Goal: Register for event/course

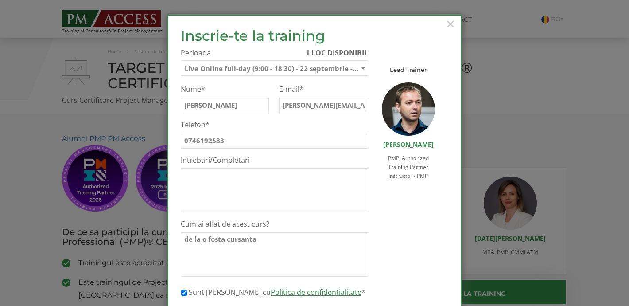
select select "Live Online full-day (9:00 - 18:30) - 22 septembrie - 26 septembrie 2025"
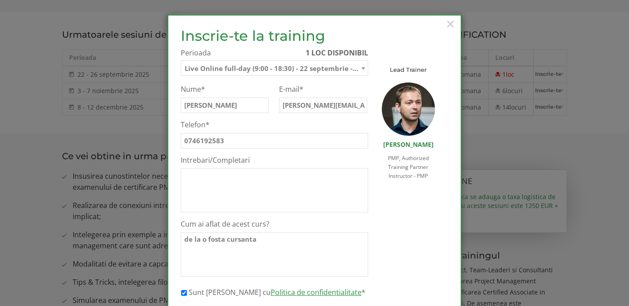
scroll to position [118, 0]
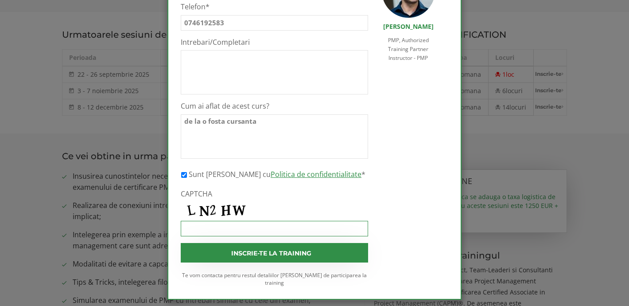
click at [204, 230] on input "CAPTCHA" at bounding box center [274, 229] width 187 height 16
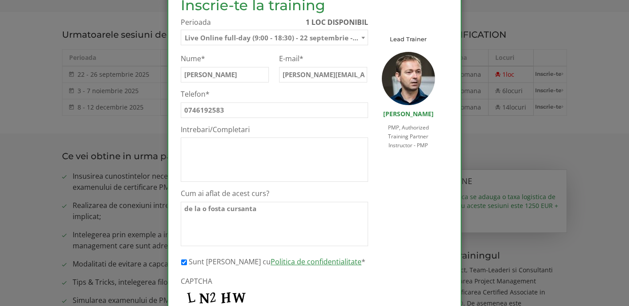
scroll to position [26, 0]
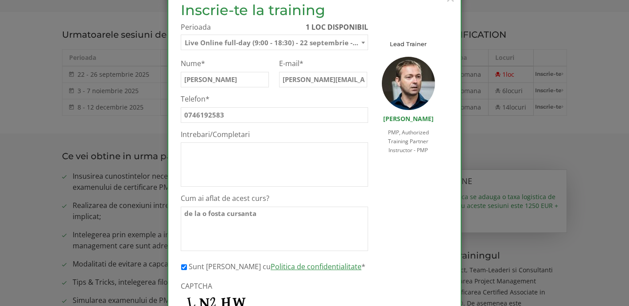
type input "LN2HW"
click at [195, 148] on textarea "Intrebari/Completari" at bounding box center [274, 164] width 187 height 44
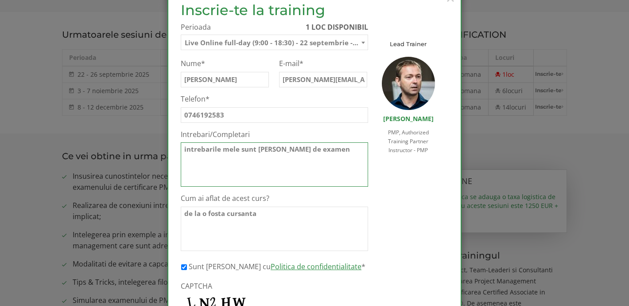
scroll to position [118, 0]
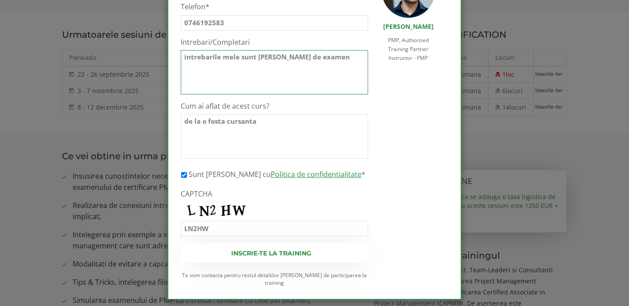
type textarea "intrebarile mele sunt [PERSON_NAME] de examen"
click at [286, 256] on input "Inscrie-te la training" at bounding box center [274, 252] width 187 height 19
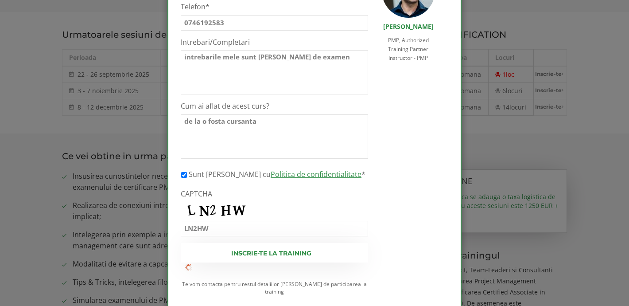
scroll to position [0, 0]
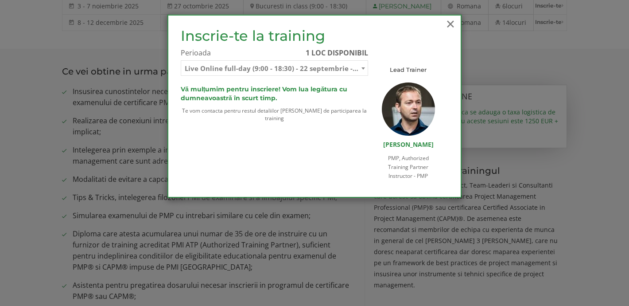
click at [449, 23] on span "×" at bounding box center [451, 24] width 12 height 24
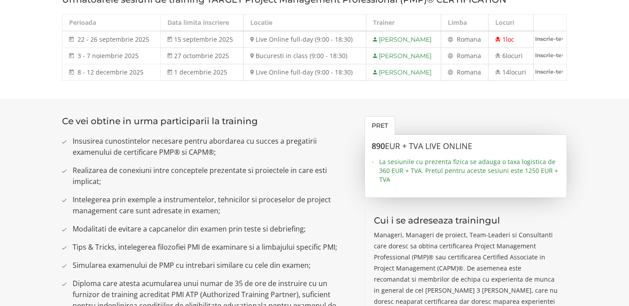
scroll to position [511, 0]
